Goal: Information Seeking & Learning: Learn about a topic

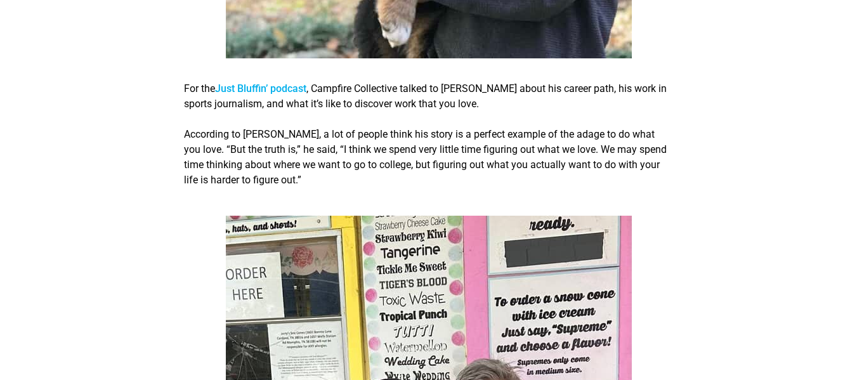
scroll to position [951, 0]
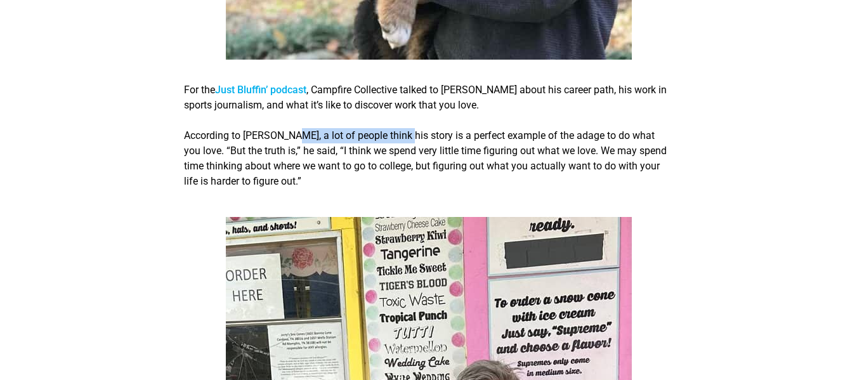
drag, startPoint x: 401, startPoint y: 120, endPoint x: 291, endPoint y: 122, distance: 109.7
click at [291, 128] on p "According to [PERSON_NAME], a lot of people think his story is a perfect exampl…" at bounding box center [428, 158] width 489 height 61
drag, startPoint x: 442, startPoint y: 138, endPoint x: 389, endPoint y: 138, distance: 52.6
click at [389, 138] on p "According to [PERSON_NAME], a lot of people think his story is a perfect exampl…" at bounding box center [428, 158] width 489 height 61
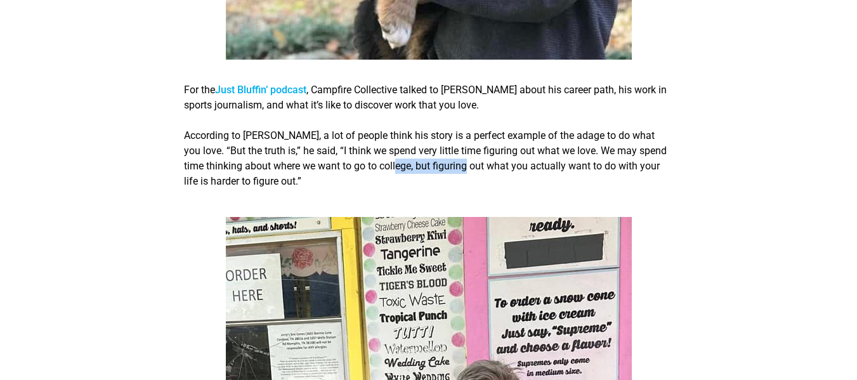
drag, startPoint x: 473, startPoint y: 154, endPoint x: 400, endPoint y: 154, distance: 72.9
click at [400, 154] on p "According to [PERSON_NAME], a lot of people think his story is a perfect exampl…" at bounding box center [428, 158] width 489 height 61
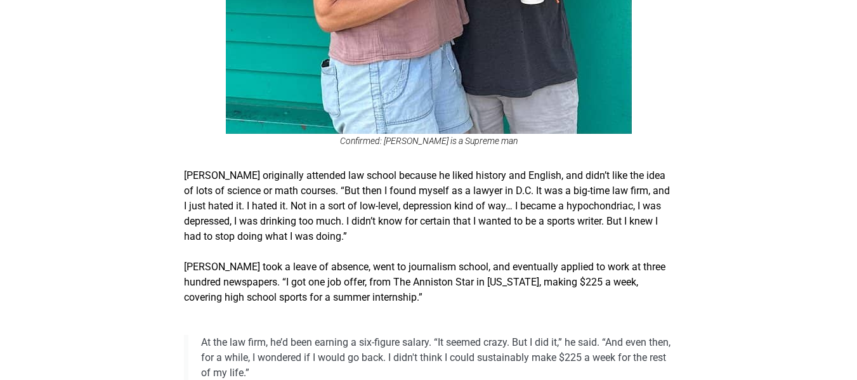
scroll to position [1585, 0]
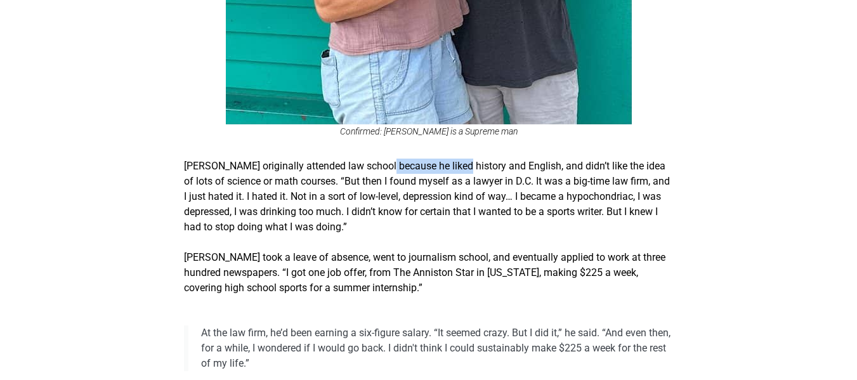
drag, startPoint x: 455, startPoint y: 152, endPoint x: 384, endPoint y: 152, distance: 71.0
click at [384, 159] on p "[PERSON_NAME] originally attended law school because he liked history and Engli…" at bounding box center [428, 197] width 489 height 76
drag, startPoint x: 356, startPoint y: 170, endPoint x: 302, endPoint y: 170, distance: 54.5
click at [302, 170] on p "[PERSON_NAME] originally attended law school because he liked history and Engli…" at bounding box center [428, 197] width 489 height 76
drag, startPoint x: 308, startPoint y: 185, endPoint x: 265, endPoint y: 185, distance: 43.1
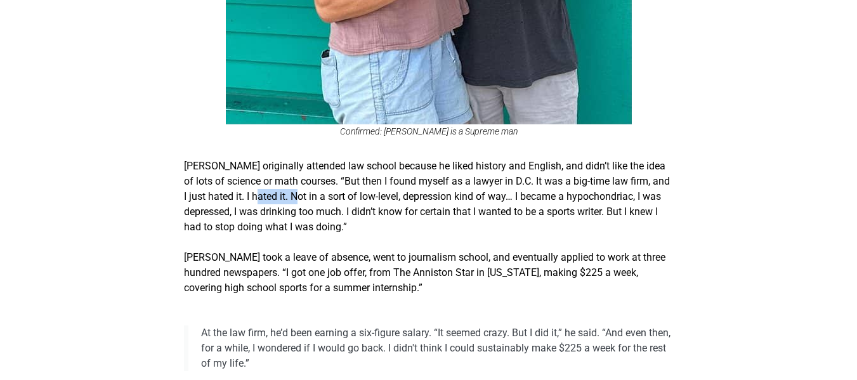
click at [265, 185] on p "[PERSON_NAME] originally attended law school because he liked history and Engli…" at bounding box center [428, 197] width 489 height 76
drag, startPoint x: 343, startPoint y: 198, endPoint x: 282, endPoint y: 204, distance: 61.1
click at [282, 204] on p "[PERSON_NAME] originally attended law school because he liked history and Engli…" at bounding box center [428, 197] width 489 height 76
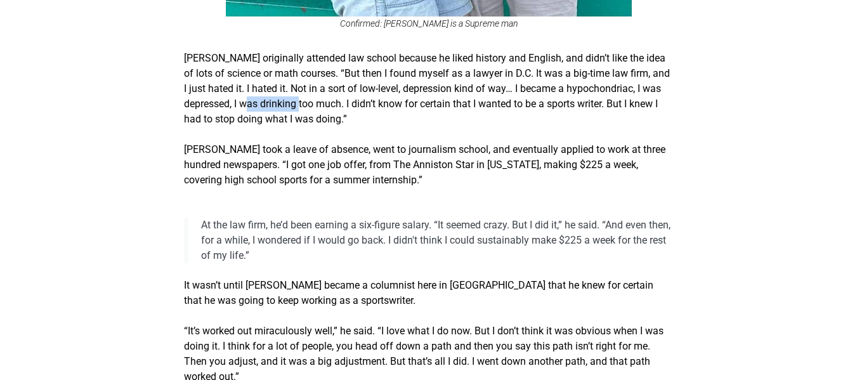
scroll to position [1712, 0]
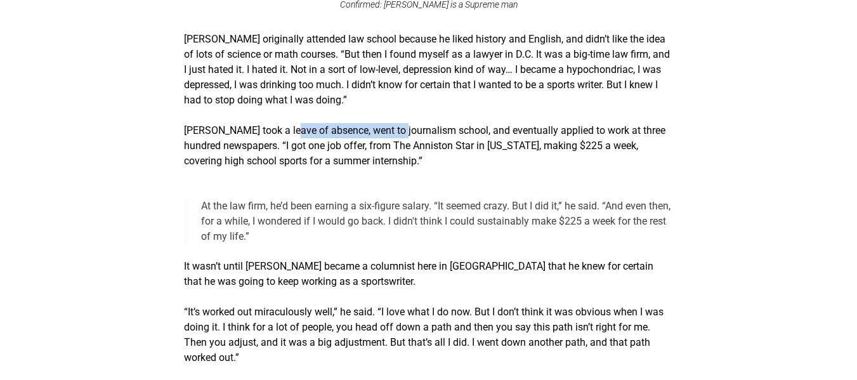
drag, startPoint x: 389, startPoint y: 118, endPoint x: 285, endPoint y: 118, distance: 104.6
click at [285, 123] on p "[PERSON_NAME] took a leave of absence, went to journalism school, and eventuall…" at bounding box center [428, 146] width 489 height 46
drag, startPoint x: 306, startPoint y: 134, endPoint x: 250, endPoint y: 134, distance: 55.8
click at [250, 134] on p "[PERSON_NAME] took a leave of absence, went to journalism school, and eventuall…" at bounding box center [428, 146] width 489 height 46
drag, startPoint x: 264, startPoint y: 149, endPoint x: 233, endPoint y: 149, distance: 31.1
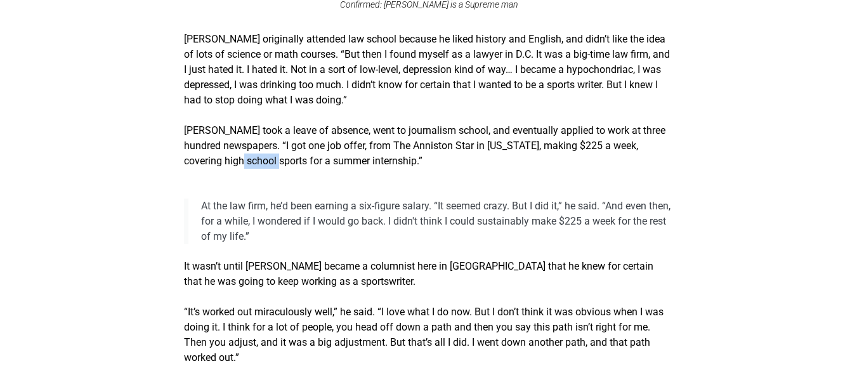
click at [233, 149] on p "[PERSON_NAME] took a leave of absence, went to journalism school, and eventuall…" at bounding box center [428, 146] width 489 height 46
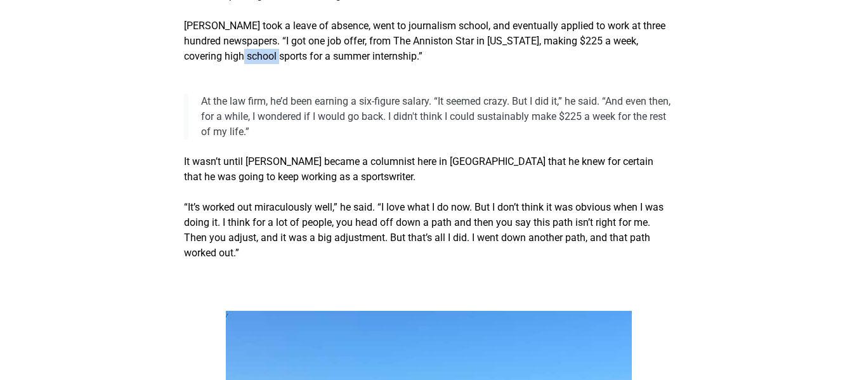
scroll to position [1839, 0]
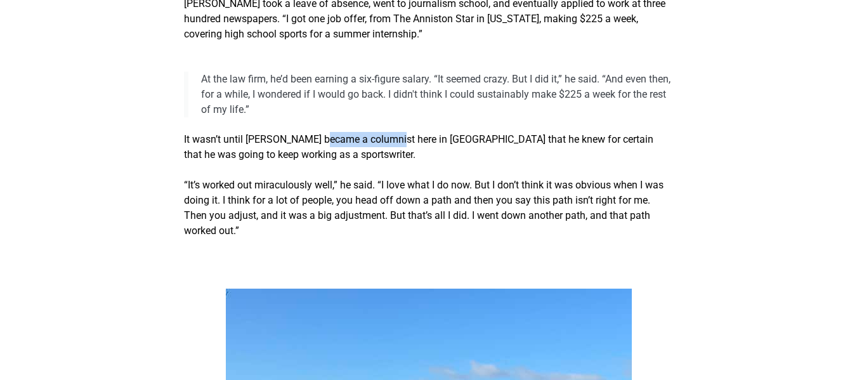
drag, startPoint x: 389, startPoint y: 126, endPoint x: 321, endPoint y: 126, distance: 67.8
click at [321, 132] on p "It wasn’t until [PERSON_NAME] became a columnist here in [GEOGRAPHIC_DATA] that…" at bounding box center [428, 147] width 489 height 30
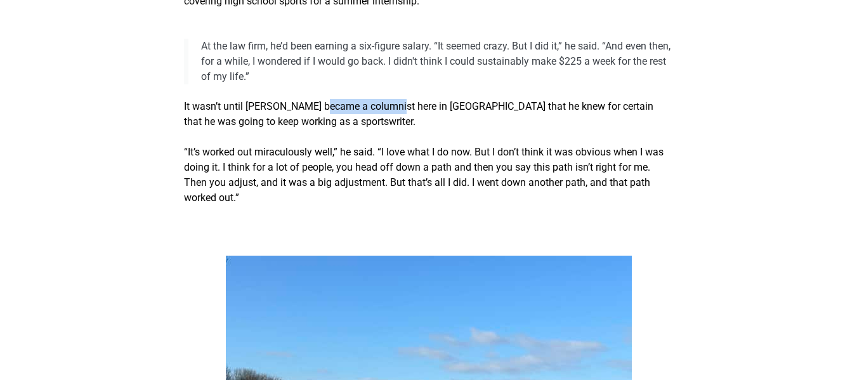
scroll to position [1902, 0]
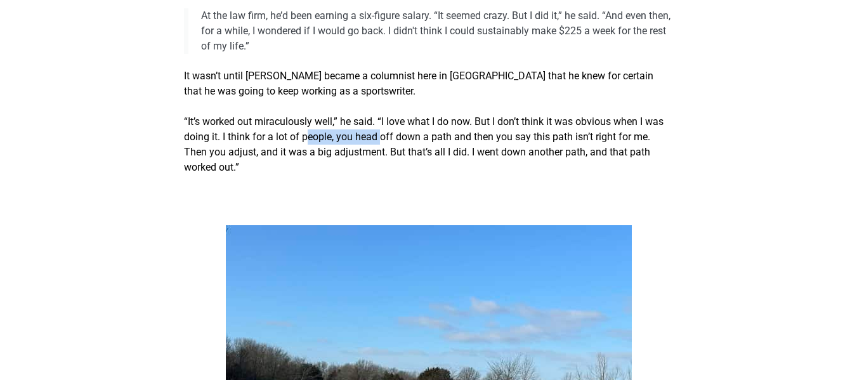
drag, startPoint x: 386, startPoint y: 123, endPoint x: 312, endPoint y: 124, distance: 74.2
click at [312, 124] on p "“It’s worked out miraculously well,” he said. “I love what I do now. But I don’…" at bounding box center [428, 144] width 489 height 61
drag, startPoint x: 298, startPoint y: 139, endPoint x: 249, endPoint y: 140, distance: 48.8
click at [249, 140] on p "“It’s worked out miraculously well,” he said. “I love what I do now. But I don’…" at bounding box center [428, 144] width 489 height 61
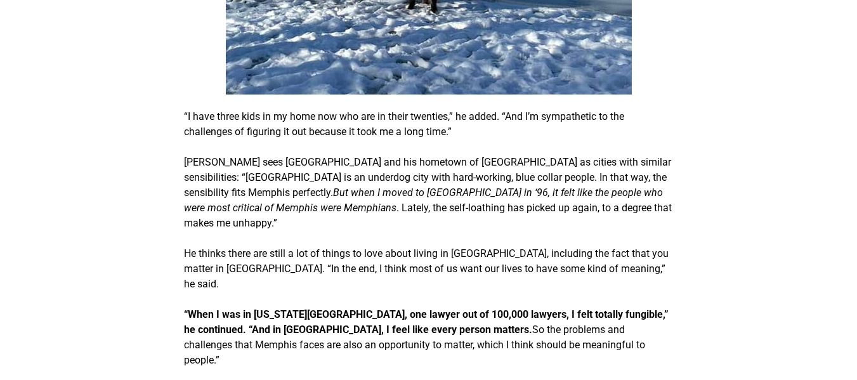
scroll to position [2473, 0]
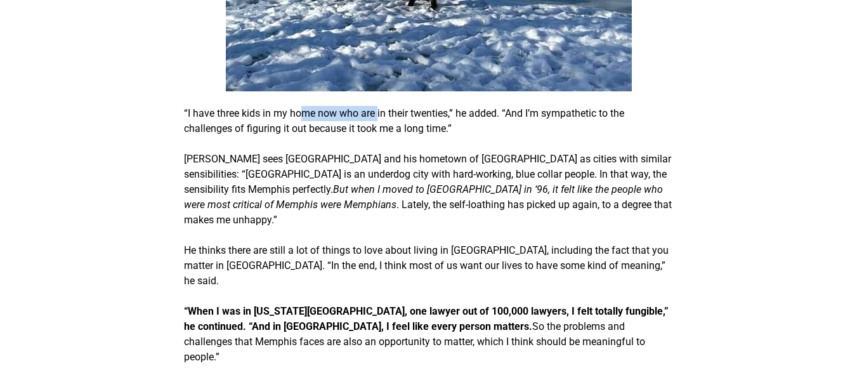
drag, startPoint x: 381, startPoint y: 100, endPoint x: 307, endPoint y: 101, distance: 74.2
click at [307, 106] on p "“I have three kids in my home now who are in their twenties,” he added. “And I’…" at bounding box center [428, 121] width 489 height 30
drag, startPoint x: 295, startPoint y: 116, endPoint x: 255, endPoint y: 119, distance: 40.7
click at [255, 119] on p "“I have three kids in my home now who are in their twenties,” he added. “And I’…" at bounding box center [428, 121] width 489 height 30
drag, startPoint x: 387, startPoint y: 145, endPoint x: 329, endPoint y: 145, distance: 58.3
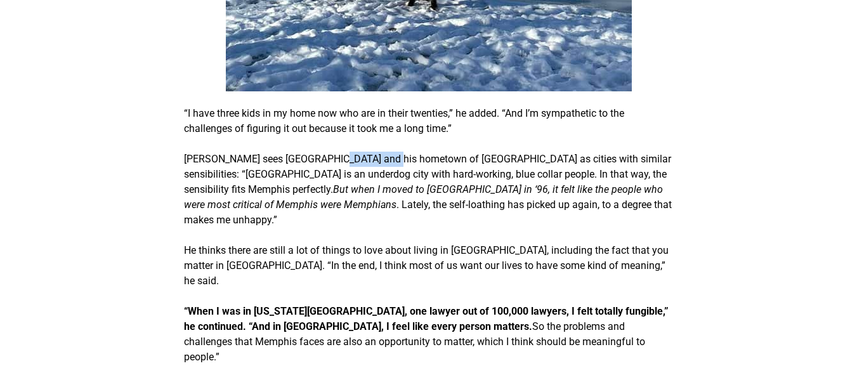
click at [329, 152] on p "[PERSON_NAME] sees [GEOGRAPHIC_DATA] and his hometown of [GEOGRAPHIC_DATA] as c…" at bounding box center [428, 190] width 489 height 76
drag, startPoint x: 316, startPoint y: 162, endPoint x: 283, endPoint y: 162, distance: 33.0
click at [283, 162] on p "[PERSON_NAME] sees [GEOGRAPHIC_DATA] and his hometown of [GEOGRAPHIC_DATA] as c…" at bounding box center [428, 190] width 489 height 76
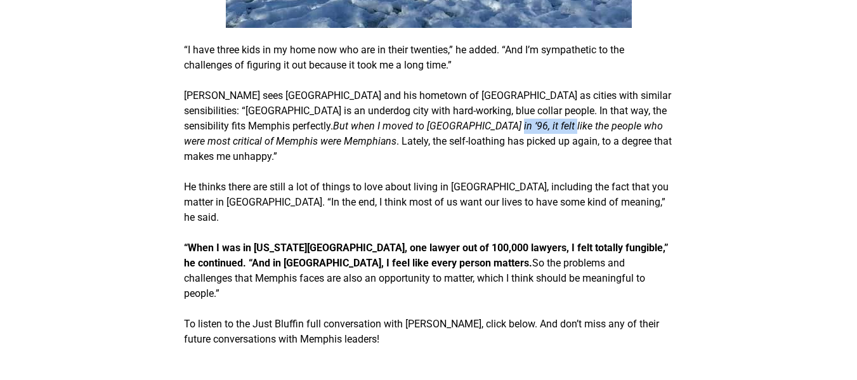
drag, startPoint x: 366, startPoint y: 112, endPoint x: 305, endPoint y: 117, distance: 61.0
click at [305, 120] on icon "But when I moved to [GEOGRAPHIC_DATA] in ‘96, it felt like the people who were …" at bounding box center [423, 133] width 479 height 27
drag, startPoint x: 372, startPoint y: 129, endPoint x: 315, endPoint y: 129, distance: 57.1
click at [315, 129] on p "[PERSON_NAME] sees [GEOGRAPHIC_DATA] and his hometown of [GEOGRAPHIC_DATA] as c…" at bounding box center [428, 126] width 489 height 76
drag, startPoint x: 346, startPoint y: 159, endPoint x: 299, endPoint y: 159, distance: 46.9
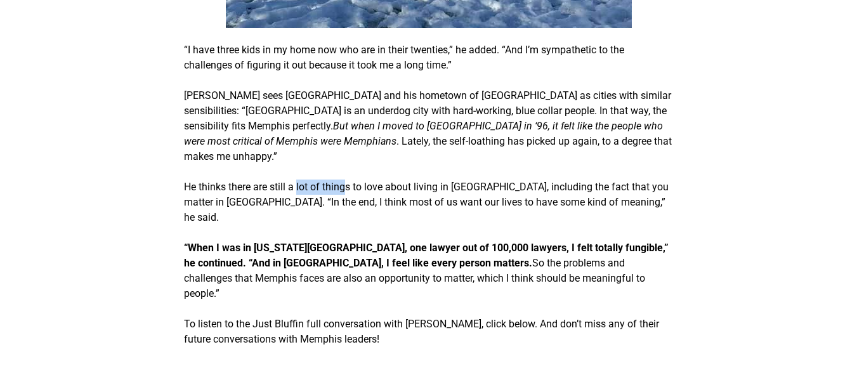
click at [299, 179] on p "He thinks there are still a lot of things to love about living in [GEOGRAPHIC_D…" at bounding box center [428, 202] width 489 height 46
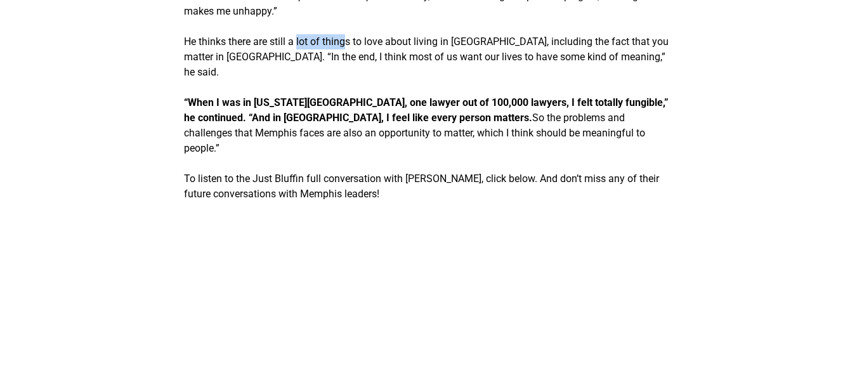
scroll to position [2600, 0]
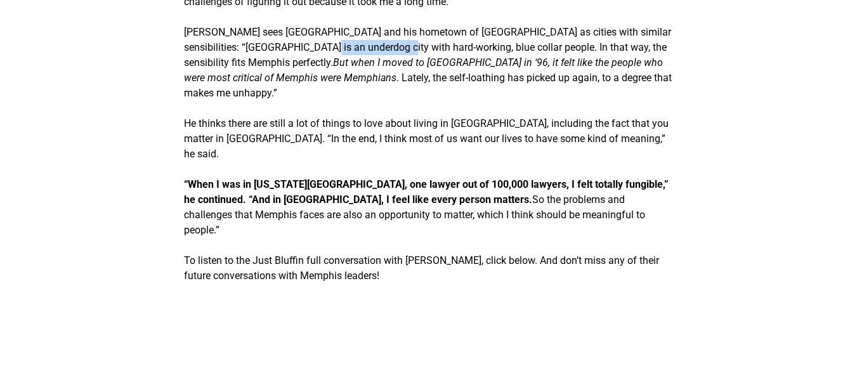
drag, startPoint x: 351, startPoint y: 36, endPoint x: 285, endPoint y: 36, distance: 66.6
click at [285, 36] on p "[PERSON_NAME] sees [GEOGRAPHIC_DATA] and his hometown of [GEOGRAPHIC_DATA] as c…" at bounding box center [428, 63] width 489 height 76
drag, startPoint x: 362, startPoint y: 51, endPoint x: 297, endPoint y: 51, distance: 65.3
click at [297, 56] on icon "But when I moved to [GEOGRAPHIC_DATA] in ‘96, it felt like the people who were …" at bounding box center [423, 69] width 479 height 27
drag, startPoint x: 279, startPoint y: 68, endPoint x: 221, endPoint y: 67, distance: 58.3
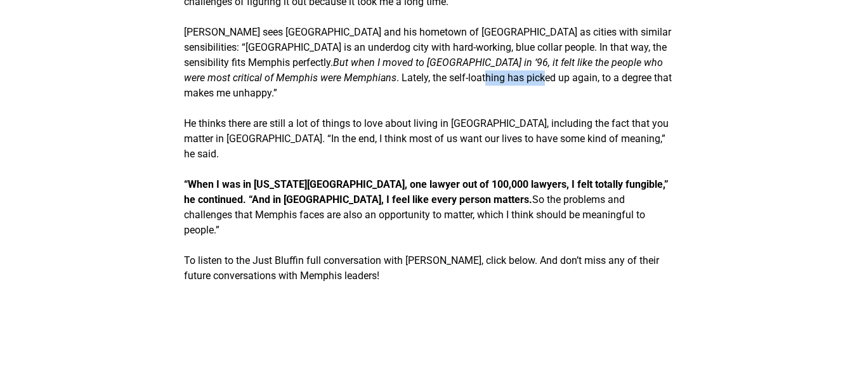
click at [221, 67] on p "[PERSON_NAME] sees [GEOGRAPHIC_DATA] and his hometown of [GEOGRAPHIC_DATA] as c…" at bounding box center [428, 63] width 489 height 76
click at [536, 64] on p "[PERSON_NAME] sees [GEOGRAPHIC_DATA] and his hometown of [GEOGRAPHIC_DATA] as c…" at bounding box center [428, 63] width 489 height 76
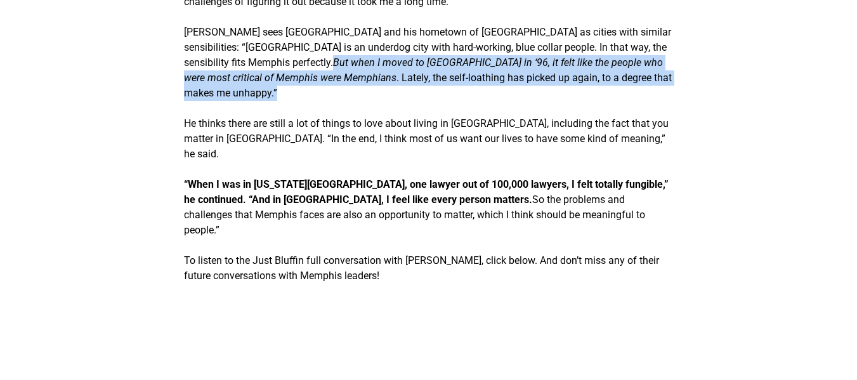
drag, startPoint x: 542, startPoint y: 68, endPoint x: 596, endPoint y: 36, distance: 62.5
click at [596, 36] on p "[PERSON_NAME] sees [GEOGRAPHIC_DATA] and his hometown of [GEOGRAPHIC_DATA] as c…" at bounding box center [428, 63] width 489 height 76
copy p "But when I moved to [GEOGRAPHIC_DATA] in ‘96, it felt like the people who were …"
